Goal: Information Seeking & Learning: Find specific page/section

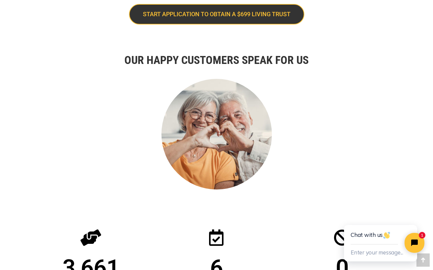
scroll to position [992, 0]
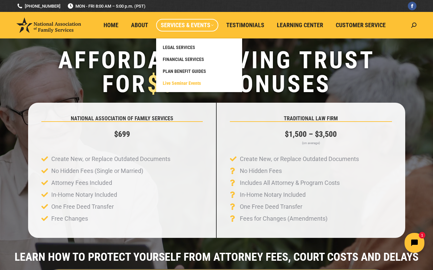
click at [188, 82] on span "Live Seminar Events" at bounding box center [182, 83] width 38 height 6
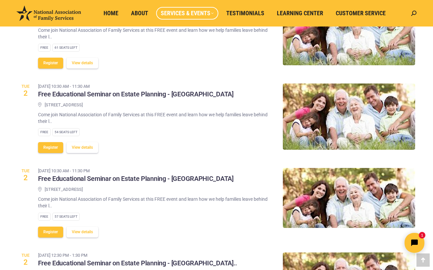
scroll to position [342, 0]
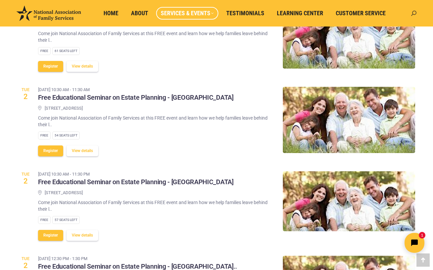
click at [414, 11] on icon at bounding box center [413, 13] width 5 height 5
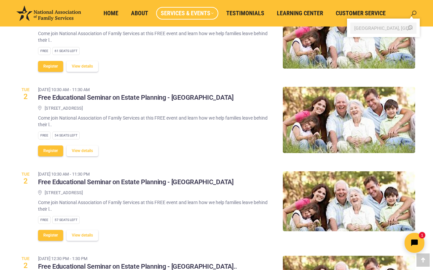
type input "Simi Valley, CA event"
click input "Go!" at bounding box center [0, 0] width 0 height 0
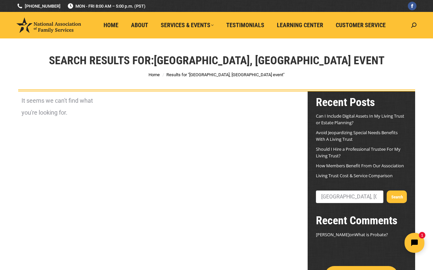
drag, startPoint x: 415, startPoint y: 28, endPoint x: 411, endPoint y: 27, distance: 4.1
click at [414, 27] on icon at bounding box center [413, 24] width 5 height 5
type input "Courtyard bt marriotSimi Valley, CA event"
click input "Go!" at bounding box center [0, 0] width 0 height 0
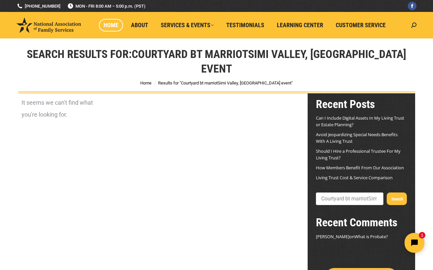
click at [112, 26] on span "Home" at bounding box center [111, 25] width 15 height 7
